Goal: Transaction & Acquisition: Book appointment/travel/reservation

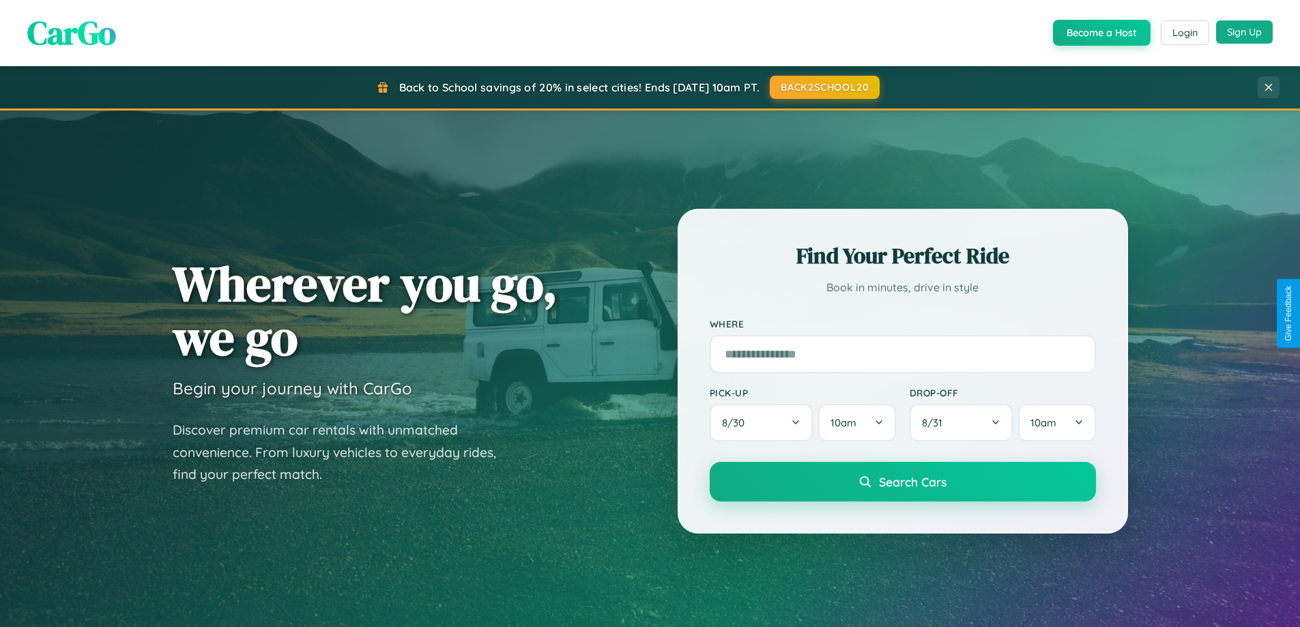
click at [1244, 33] on button "Sign Up" at bounding box center [1244, 31] width 57 height 23
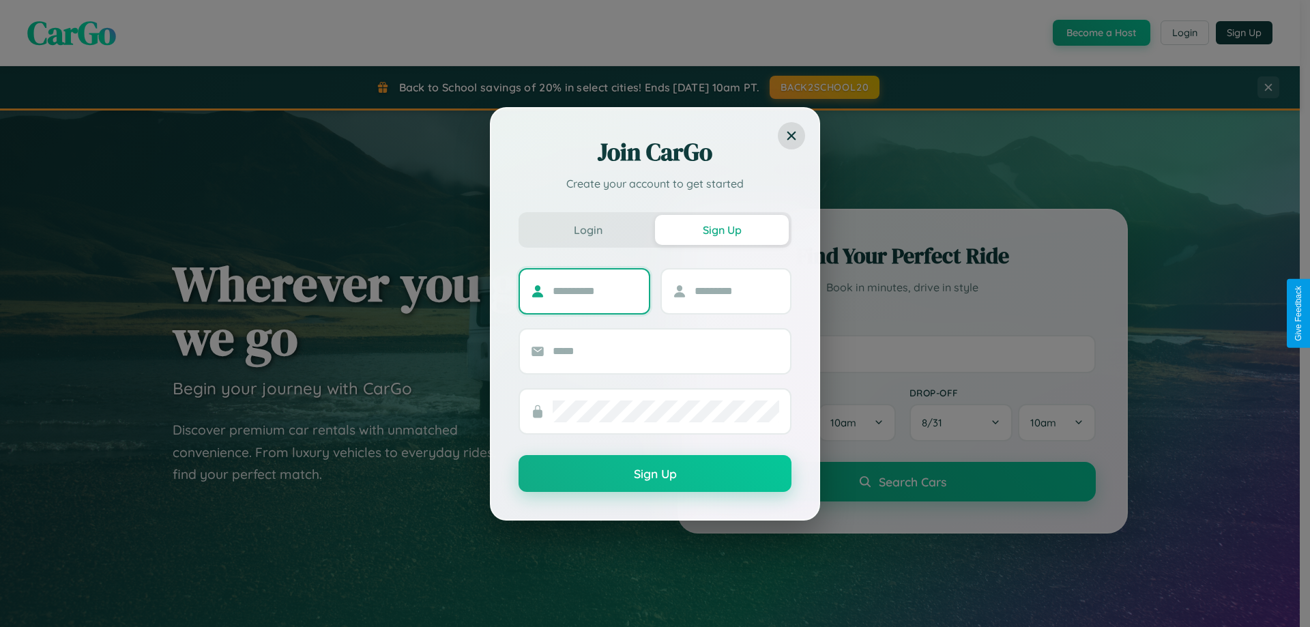
click at [595, 291] on input "text" at bounding box center [595, 291] width 85 height 22
type input "*****"
click at [736, 291] on input "text" at bounding box center [737, 291] width 85 height 22
type input "******"
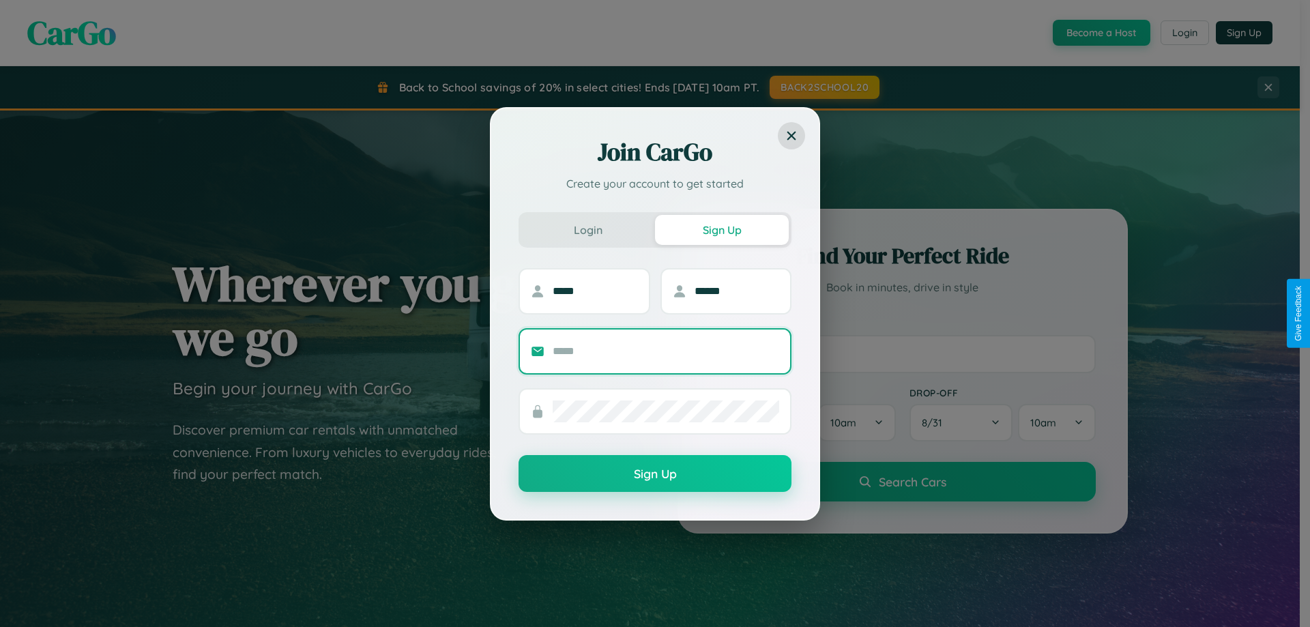
click at [666, 351] on input "text" at bounding box center [666, 351] width 227 height 22
type input "**********"
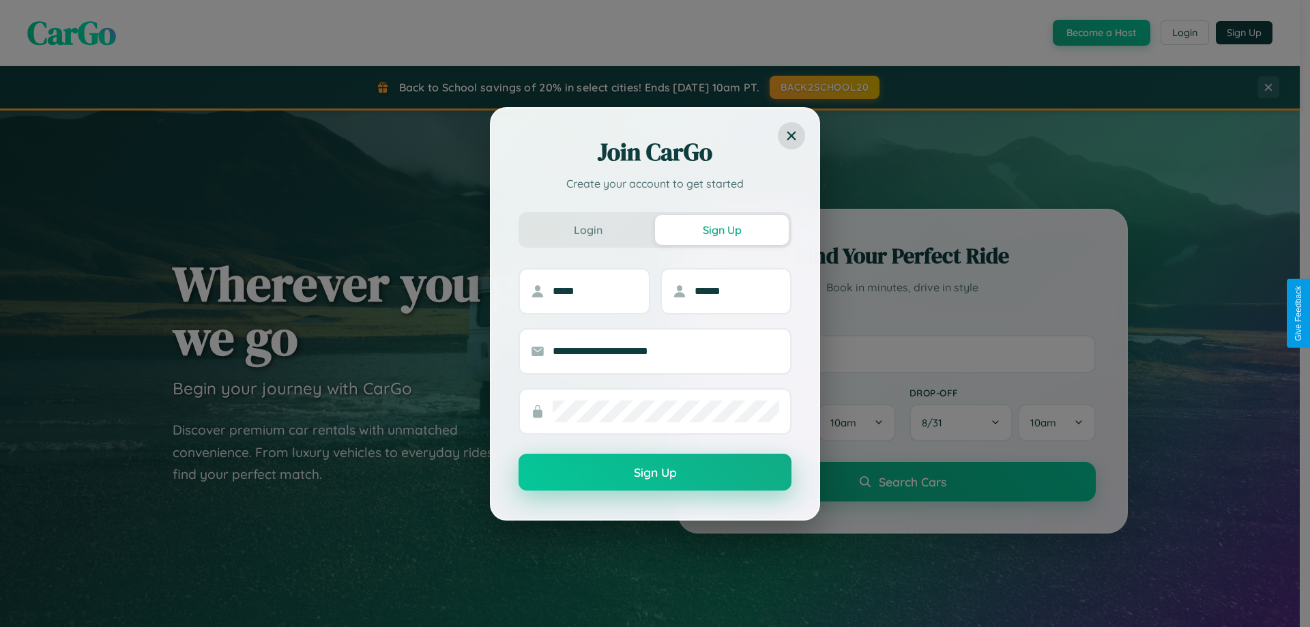
click at [655, 473] on button "Sign Up" at bounding box center [655, 472] width 273 height 37
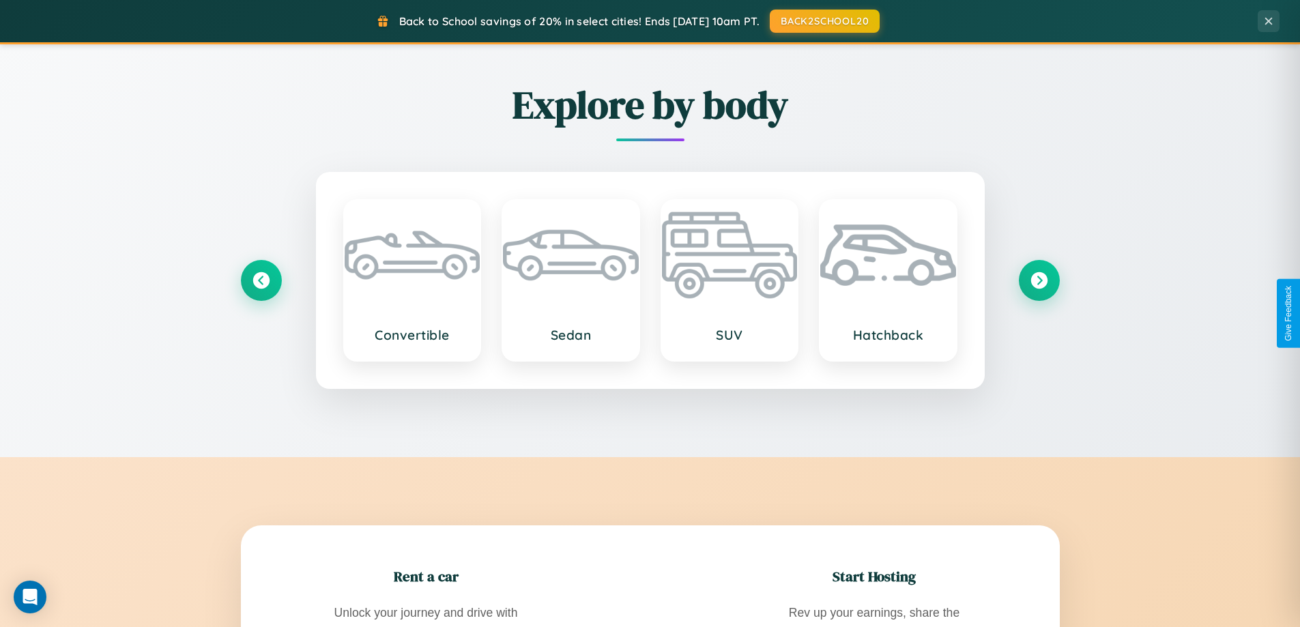
scroll to position [2625, 0]
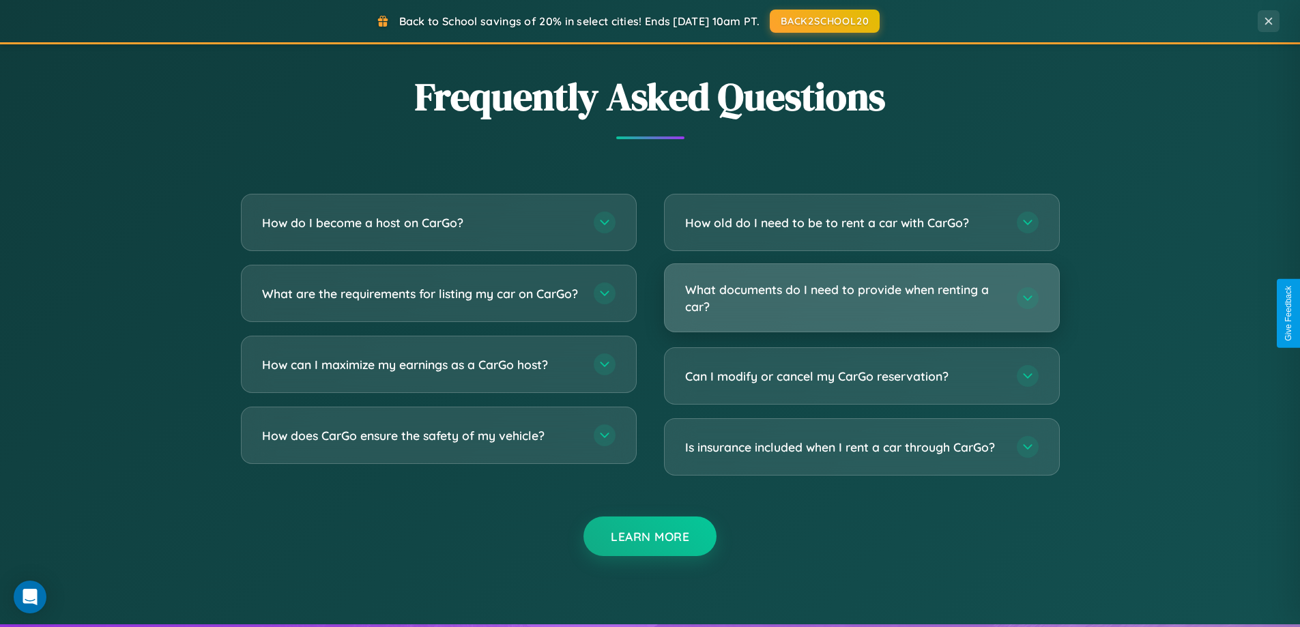
click at [861, 297] on h3 "What documents do I need to provide when renting a car?" at bounding box center [844, 297] width 318 height 33
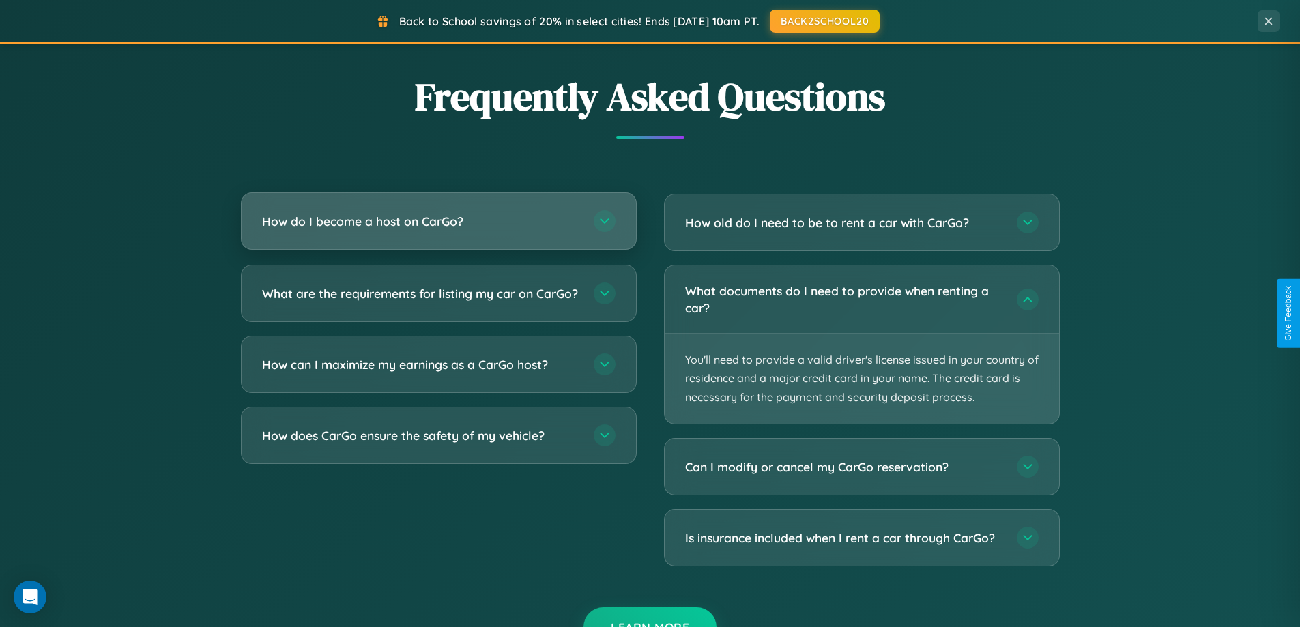
click at [438, 222] on h3 "How do I become a host on CarGo?" at bounding box center [421, 221] width 318 height 17
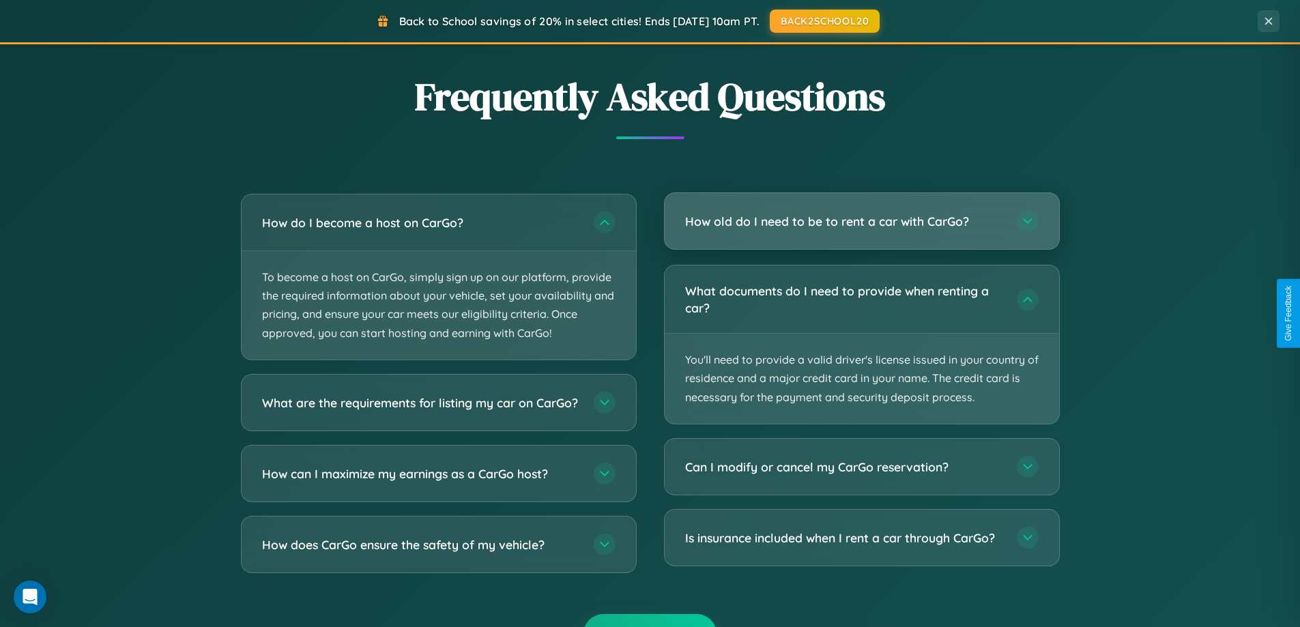
click at [861, 222] on h3 "How old do I need to be to rent a car with CarGo?" at bounding box center [844, 221] width 318 height 17
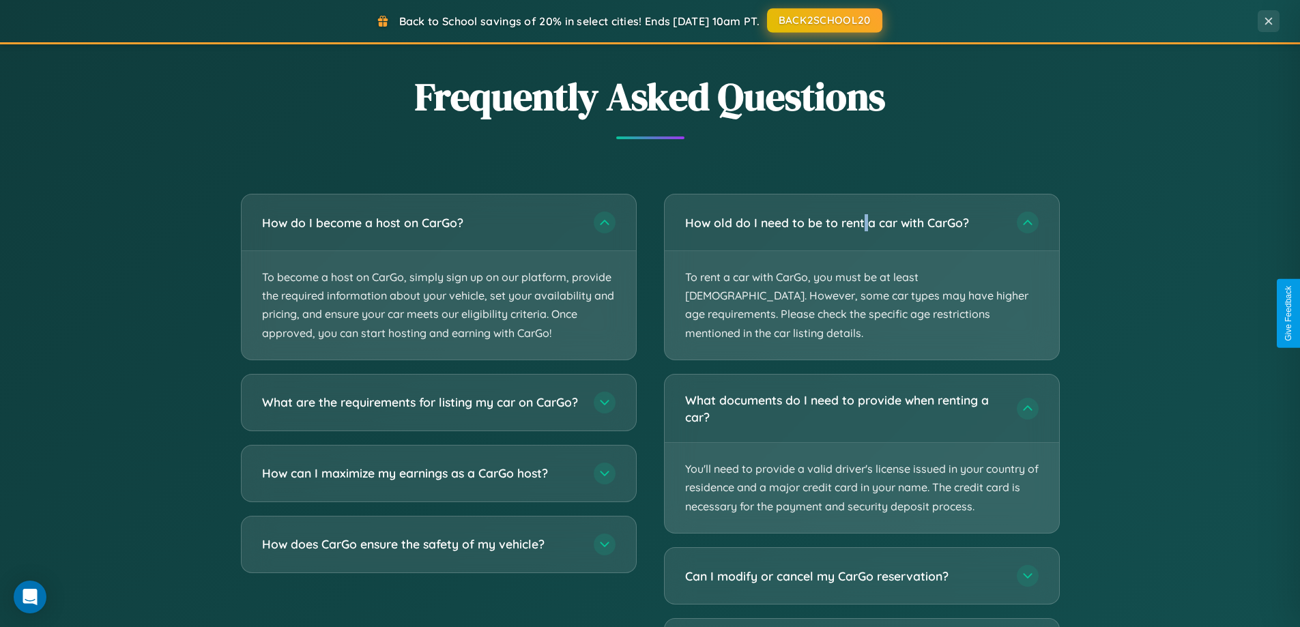
click at [824, 20] on button "BACK2SCHOOL20" at bounding box center [824, 20] width 115 height 25
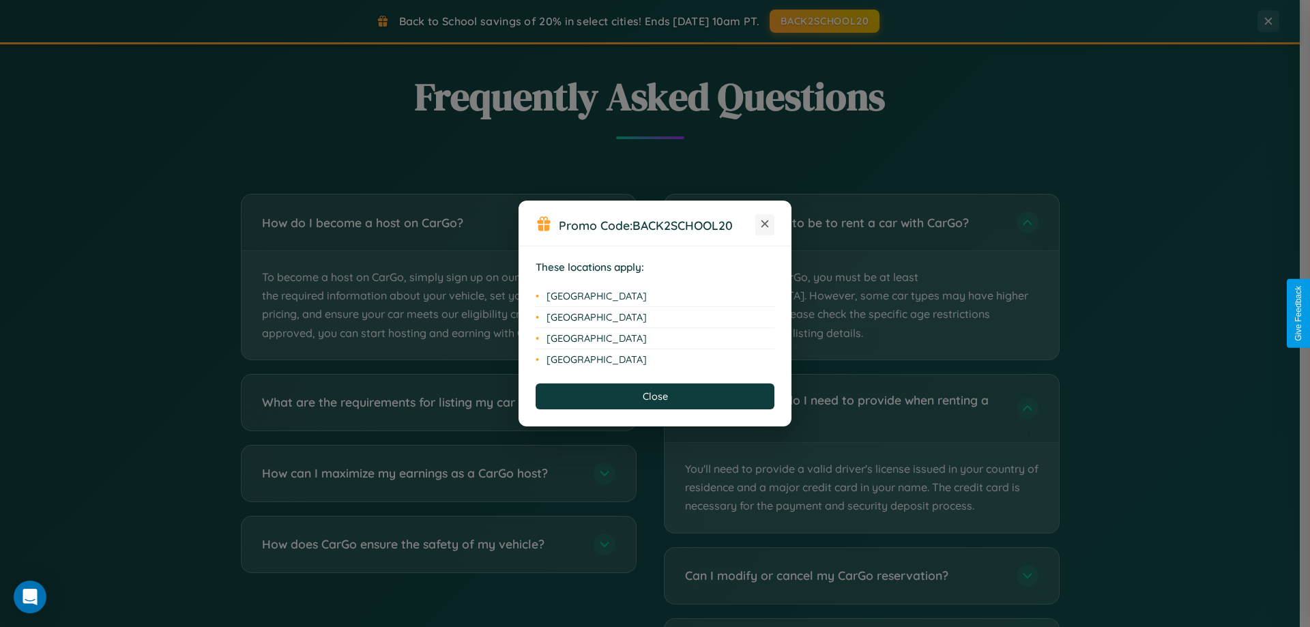
click at [765, 224] on icon at bounding box center [765, 224] width 8 height 8
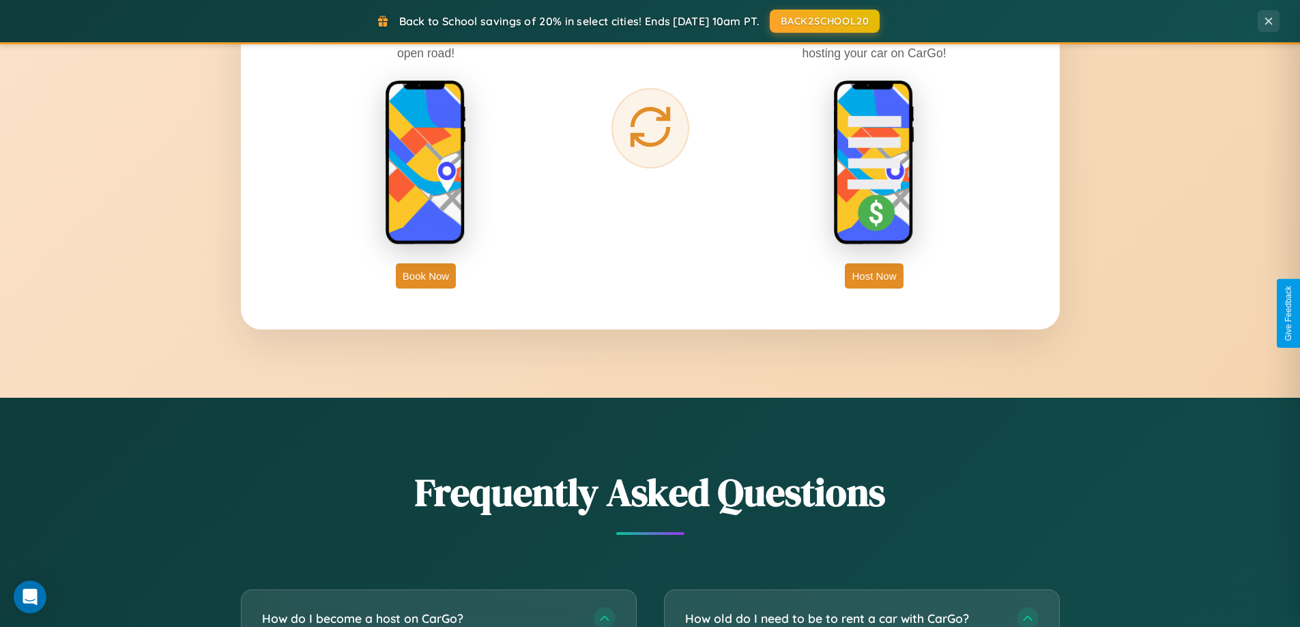
scroll to position [2192, 0]
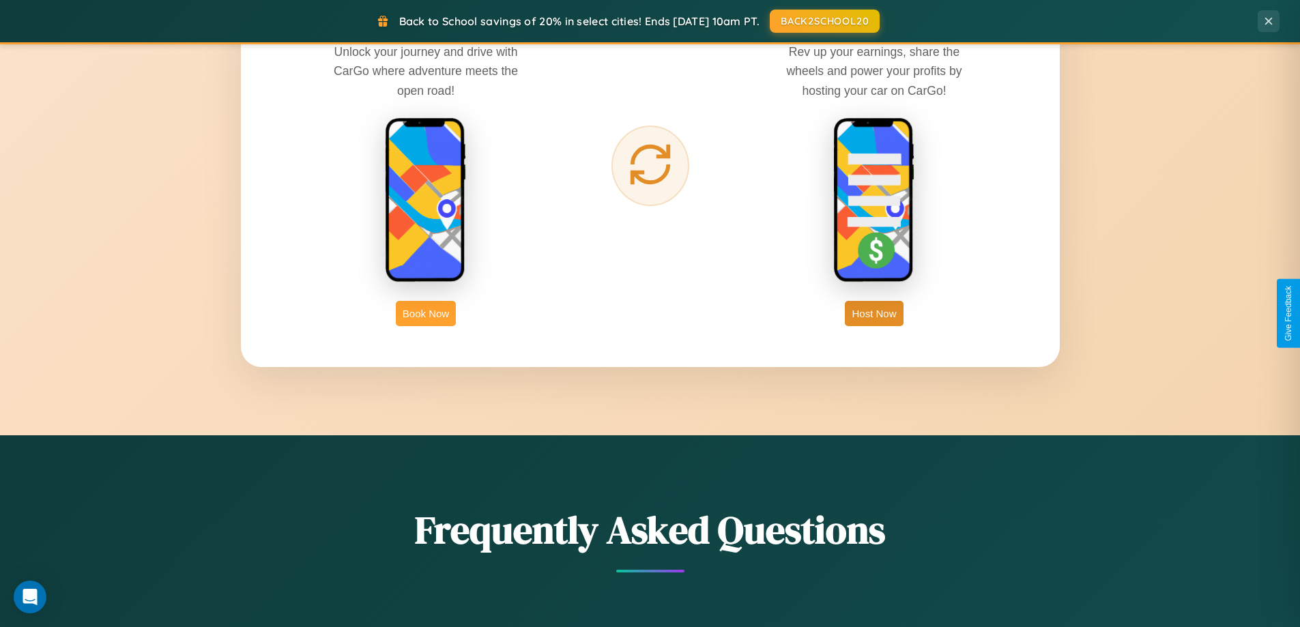
click at [426, 313] on button "Book Now" at bounding box center [426, 313] width 60 height 25
